Goal: Register for event/course

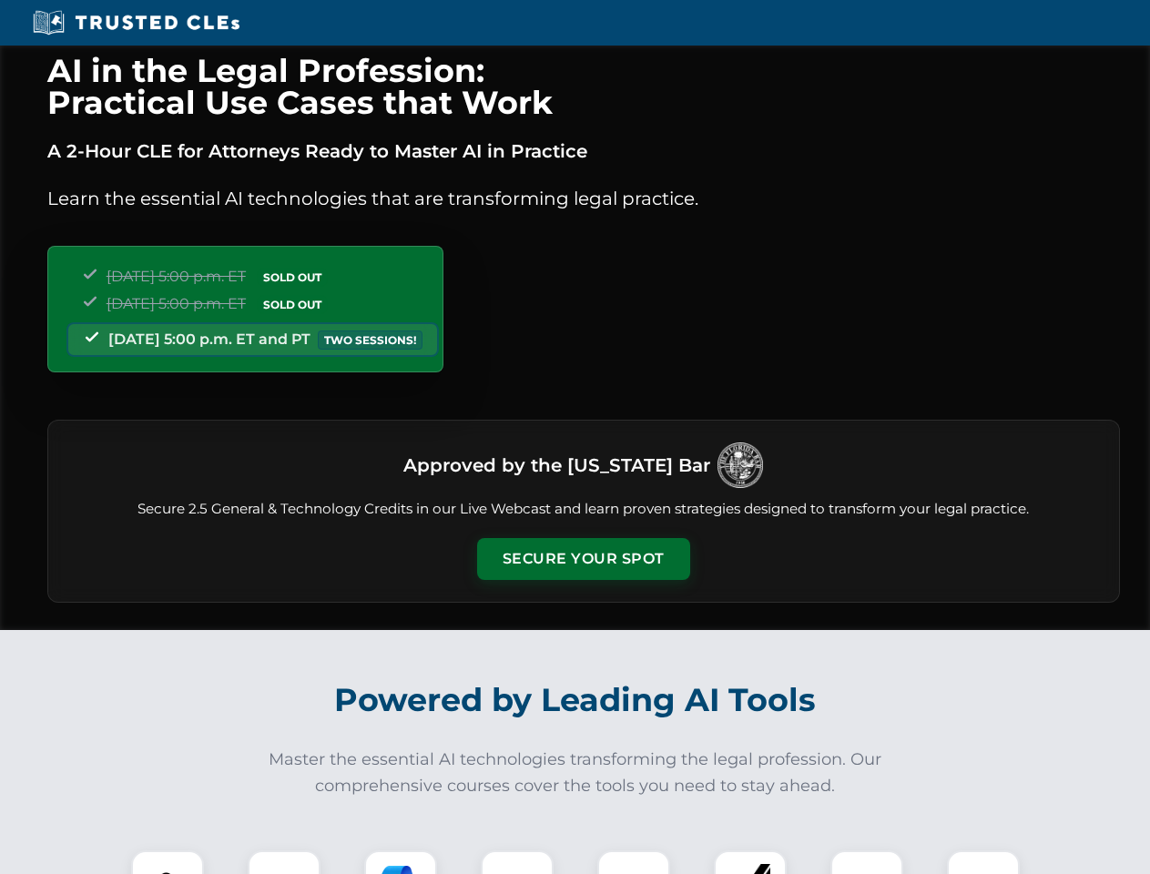
click at [583, 559] on button "Secure Your Spot" at bounding box center [583, 559] width 213 height 42
click at [168, 862] on img at bounding box center [167, 886] width 53 height 53
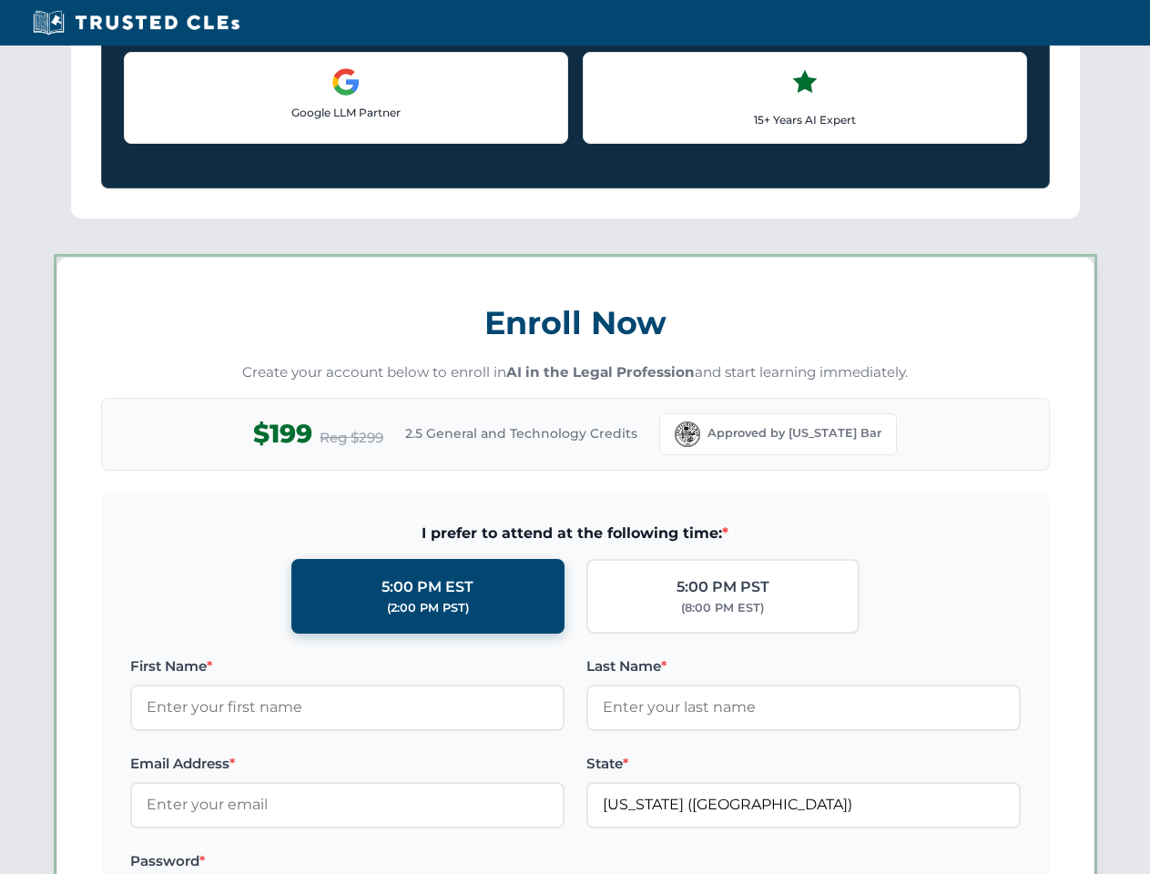
click at [401, 862] on label "Password *" at bounding box center [347, 861] width 434 height 22
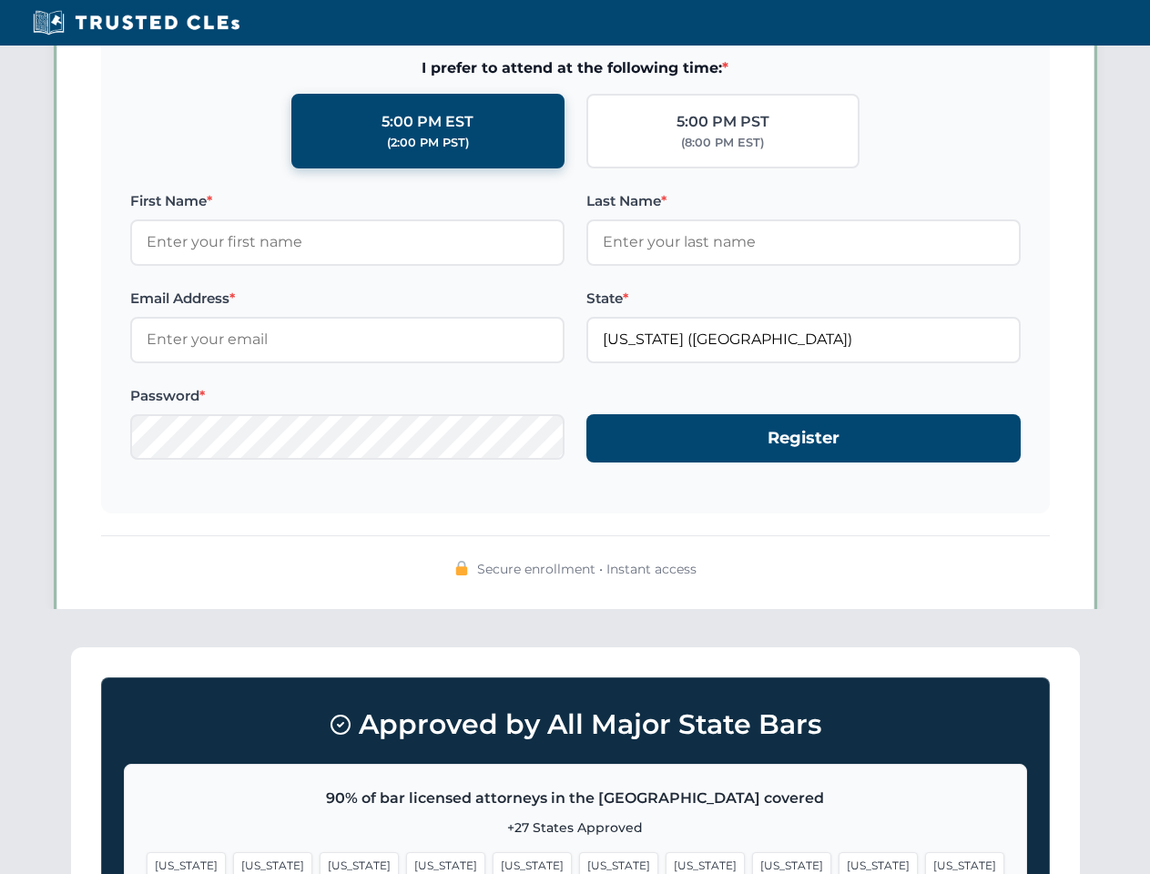
click at [838, 862] on span "[US_STATE]" at bounding box center [877, 865] width 79 height 26
